Goal: Task Accomplishment & Management: Manage account settings

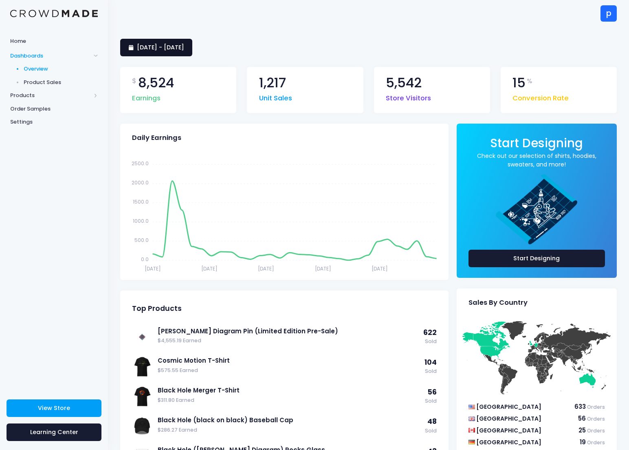
click at [184, 43] on span "[DATE] - [DATE]" at bounding box center [160, 47] width 47 height 8
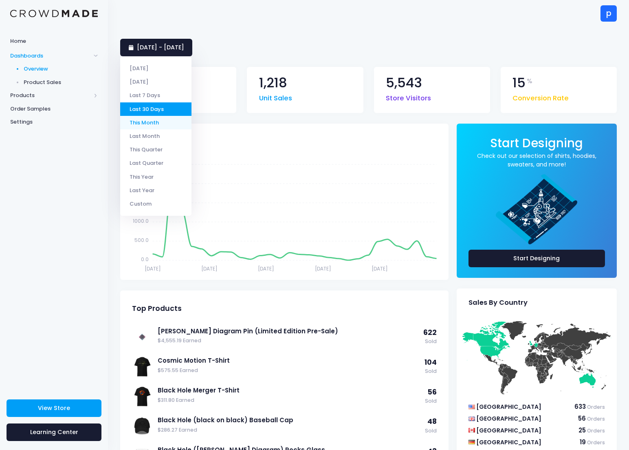
click at [157, 124] on li "This Month" at bounding box center [155, 122] width 71 height 13
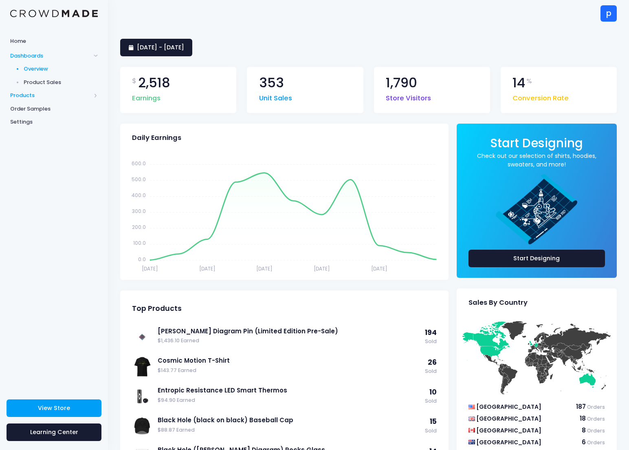
click at [39, 94] on span "Products" at bounding box center [50, 95] width 81 height 8
click at [38, 83] on span "Product Builder" at bounding box center [61, 82] width 75 height 8
click at [42, 94] on span "Product Editor" at bounding box center [61, 95] width 75 height 8
click at [51, 97] on span "Product Editor" at bounding box center [61, 95] width 75 height 8
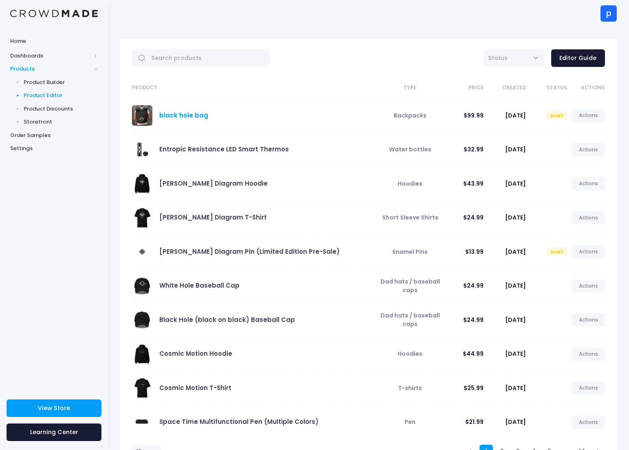
click at [187, 117] on link "black hole bag" at bounding box center [183, 115] width 49 height 9
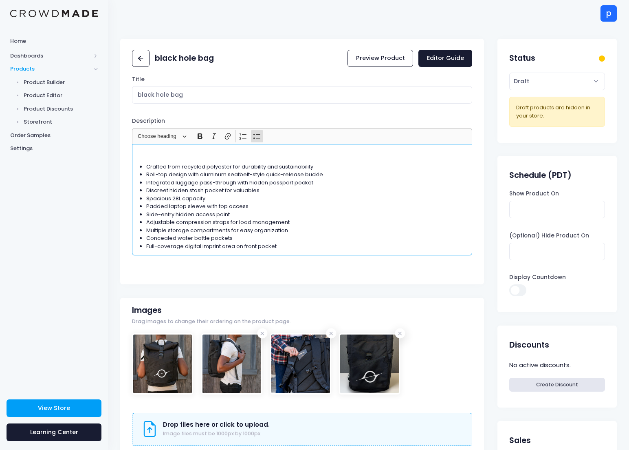
drag, startPoint x: 171, startPoint y: 198, endPoint x: 218, endPoint y: 199, distance: 46.9
click at [218, 199] on li "Spacious 28L capacity" at bounding box center [307, 198] width 322 height 8
drag, startPoint x: 172, startPoint y: 197, endPoint x: 237, endPoint y: 198, distance: 65.2
click at [237, 198] on li "Spacious 28L capacity" at bounding box center [307, 198] width 322 height 8
copy li "28L capacity"
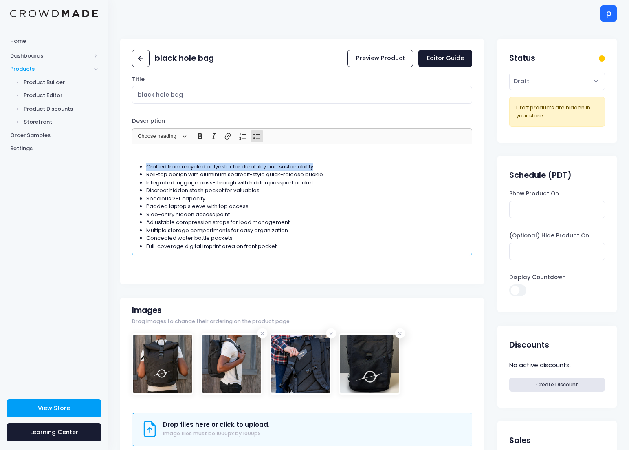
drag, startPoint x: 147, startPoint y: 167, endPoint x: 331, endPoint y: 163, distance: 183.9
click at [331, 163] on li "Crafted from recycled polyester for durability and sustainability" at bounding box center [307, 167] width 322 height 8
copy li "Crafted from recycled polyester for durability and sustainability"
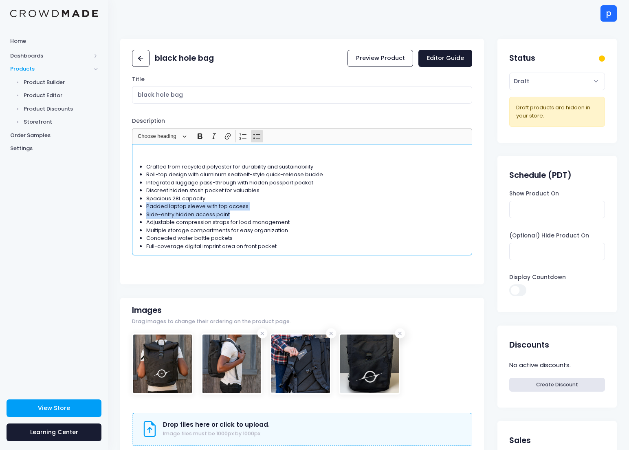
drag, startPoint x: 146, startPoint y: 206, endPoint x: 240, endPoint y: 212, distance: 95.1
click at [240, 212] on ul "Crafted from recycled polyester for durability and sustainability Roll-top desi…" at bounding box center [302, 207] width 333 height 88
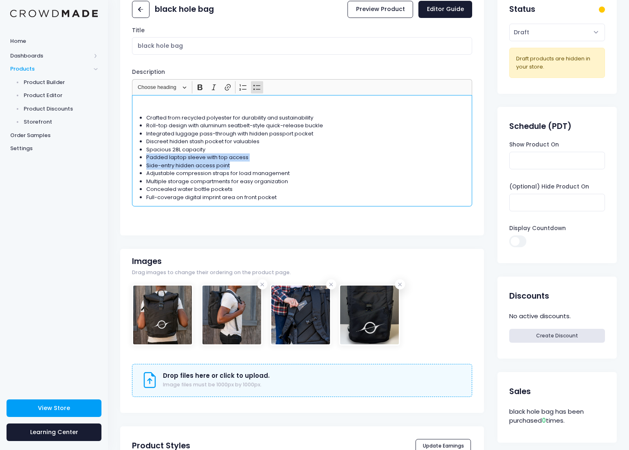
scroll to position [60, 0]
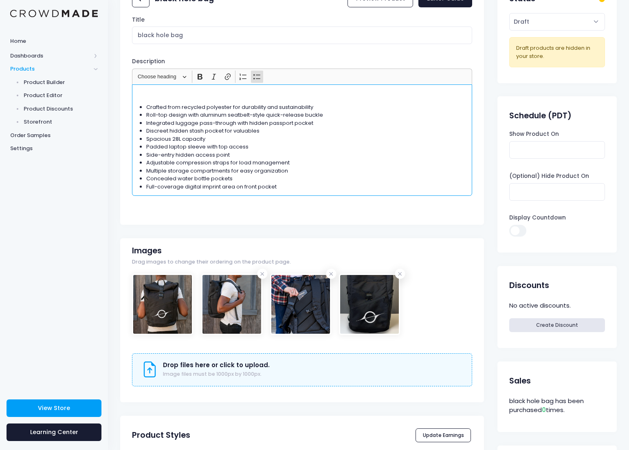
click at [196, 138] on li "Spacious 28L capacity" at bounding box center [307, 139] width 322 height 8
drag, startPoint x: 147, startPoint y: 147, endPoint x: 249, endPoint y: 149, distance: 102.7
click at [249, 149] on li "Padded laptop sleeve with top access" at bounding box center [307, 147] width 322 height 8
copy li "Padded laptop sleeve with top access"
click at [183, 148] on li "Padded laptop sleeve with top access" at bounding box center [307, 147] width 322 height 8
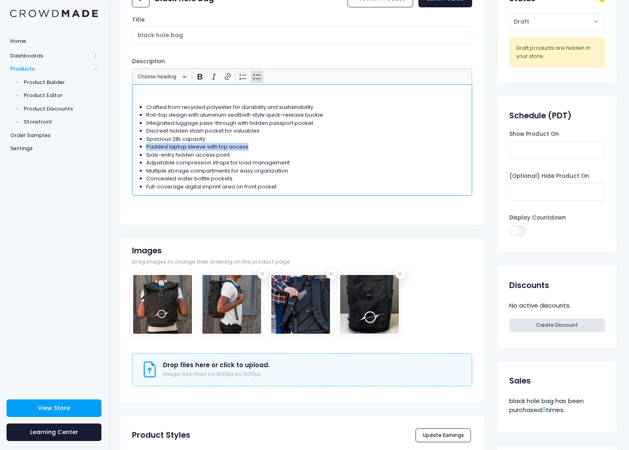
drag, startPoint x: 147, startPoint y: 147, endPoint x: 253, endPoint y: 149, distance: 106.0
click at [253, 149] on li "Padded laptop sleeve with top access" at bounding box center [307, 147] width 322 height 8
copy li "Padded laptop sleeve with top access"
drag, startPoint x: 167, startPoint y: 166, endPoint x: 301, endPoint y: 168, distance: 134.5
click at [301, 168] on ul "Crafted from recycled polyester for durability and sustainability Roll-top desi…" at bounding box center [302, 147] width 333 height 88
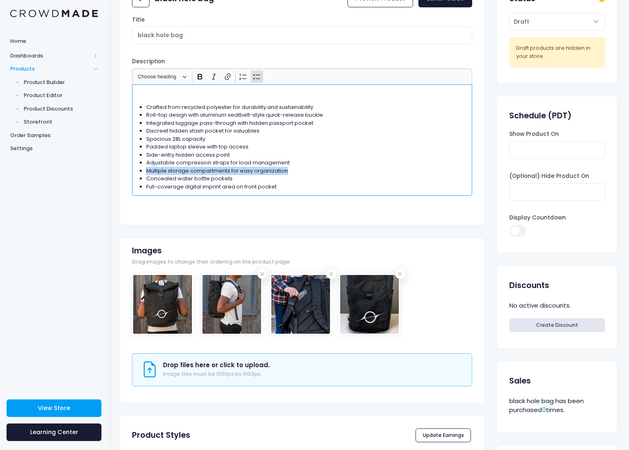
copy li "Multiple storage compartments for easy organization"
click at [154, 129] on li "Discreet hidden stash pocket for valuables" at bounding box center [307, 131] width 322 height 8
drag, startPoint x: 145, startPoint y: 130, endPoint x: 225, endPoint y: 129, distance: 79.5
click at [225, 129] on ul "Crafted from recycled polyester for durability and sustainability Roll-top desi…" at bounding box center [302, 147] width 333 height 88
copy li "Discreet hidden stash pocket"
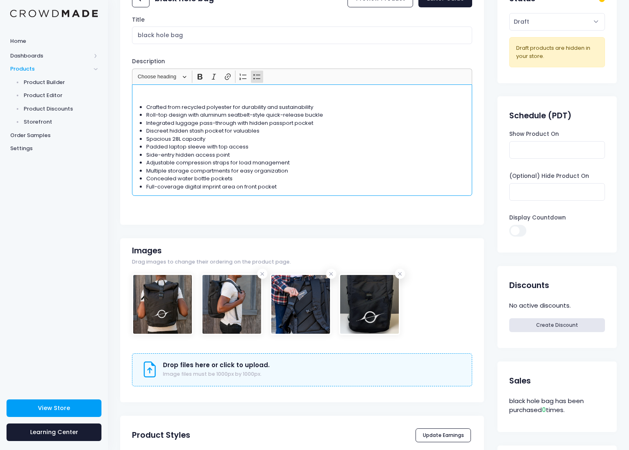
click at [203, 125] on li "Integrated luggage pass-through with hidden passport pocket" at bounding box center [307, 123] width 322 height 8
drag, startPoint x: 250, startPoint y: 123, endPoint x: 331, endPoint y: 124, distance: 80.7
click at [331, 124] on li "Integrated luggage pass-through with hidden passport pocket" at bounding box center [307, 123] width 322 height 8
copy li "hidden passport pocket"
drag, startPoint x: 144, startPoint y: 162, endPoint x: 320, endPoint y: 161, distance: 175.3
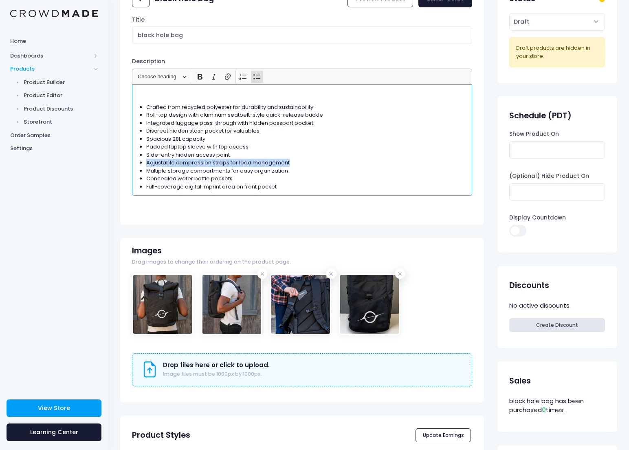
click at [320, 161] on ul "Crafted from recycled polyester for durability and sustainability Roll-top desi…" at bounding box center [302, 147] width 333 height 88
copy li "Adjustable compression straps for load management"
drag, startPoint x: 201, startPoint y: 115, endPoint x: 327, endPoint y: 112, distance: 125.6
click at [327, 112] on li "Roll-top design with aluminum seatbelt-style quick-release buckle" at bounding box center [307, 115] width 322 height 8
copy li "aluminum seatbelt-style quick-release buckle"
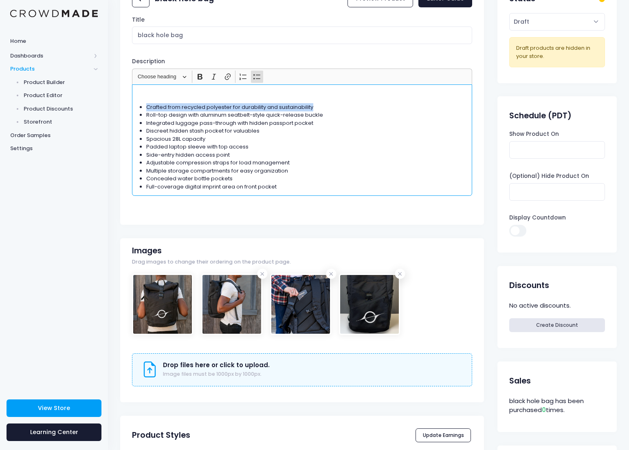
drag, startPoint x: 146, startPoint y: 108, endPoint x: 328, endPoint y: 104, distance: 181.8
click at [328, 104] on li "Crafted from recycled polyester for durability and sustainability" at bounding box center [307, 107] width 322 height 8
copy li "Crafted from recycled polyester for durability and sustainability"
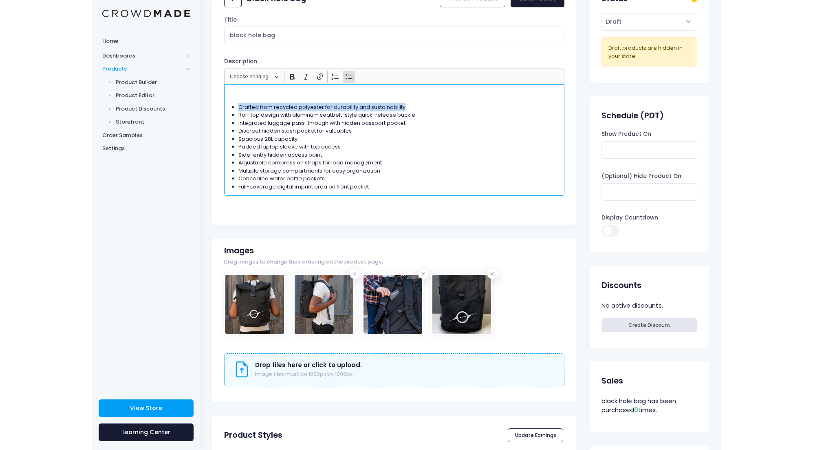
scroll to position [0, 0]
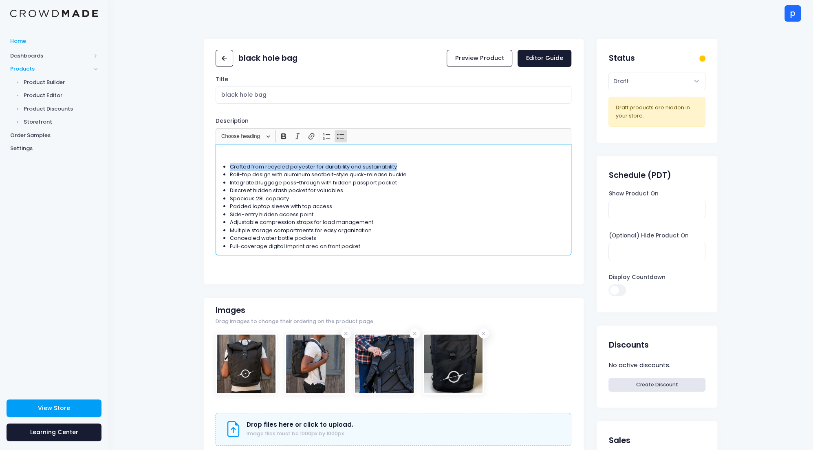
click at [42, 39] on span "Home" at bounding box center [54, 41] width 88 height 8
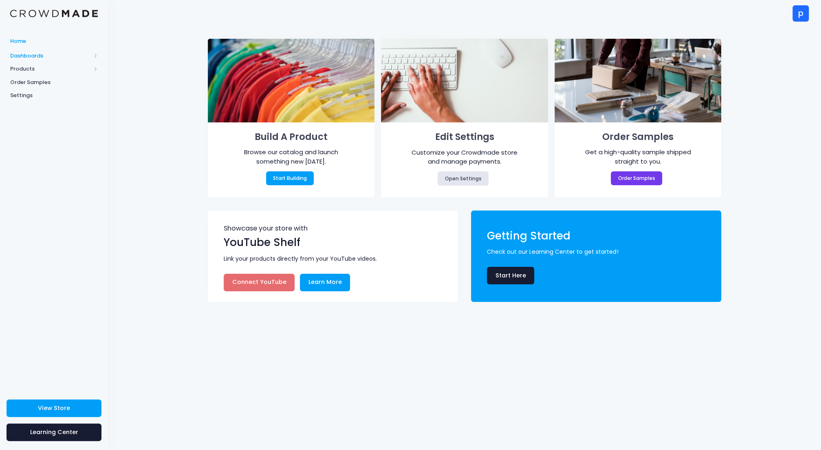
click at [37, 53] on span "Dashboards" at bounding box center [50, 56] width 81 height 8
click at [38, 68] on span "Overview" at bounding box center [61, 69] width 75 height 8
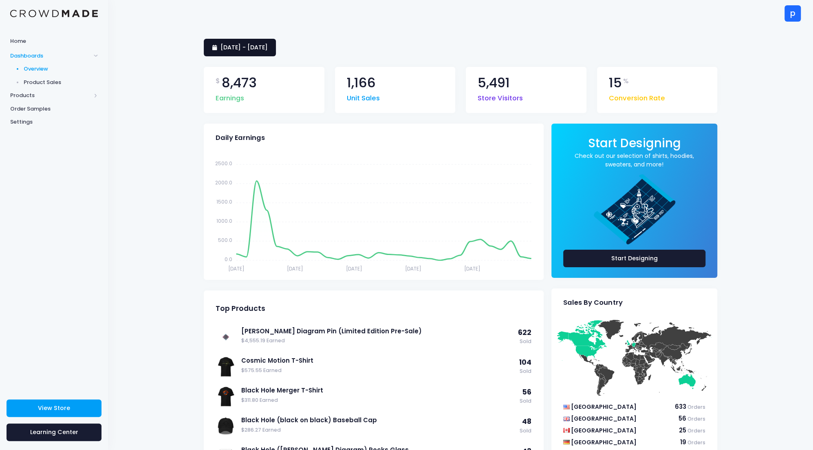
click at [268, 50] on span "[DATE] - [DATE]" at bounding box center [244, 47] width 47 height 8
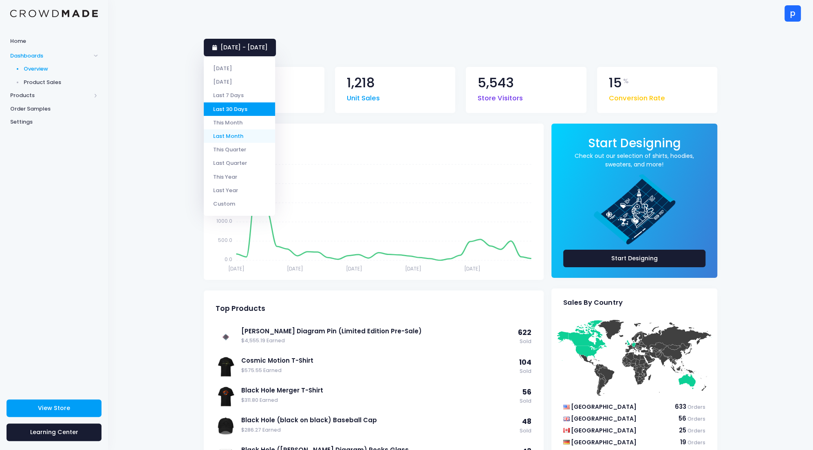
click at [244, 135] on li "Last Month" at bounding box center [239, 135] width 71 height 13
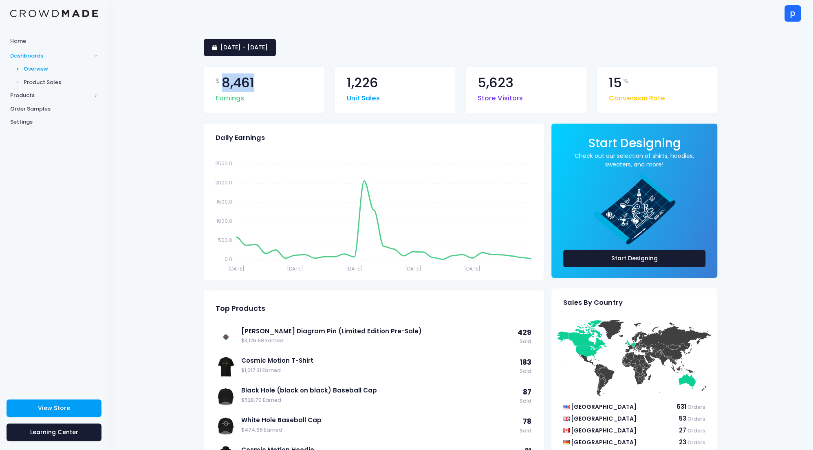
drag, startPoint x: 221, startPoint y: 84, endPoint x: 283, endPoint y: 85, distance: 62.0
click at [283, 85] on div "$ 8,461 Earnings" at bounding box center [264, 90] width 121 height 46
copy span "8,461"
